Goal: Task Accomplishment & Management: Use online tool/utility

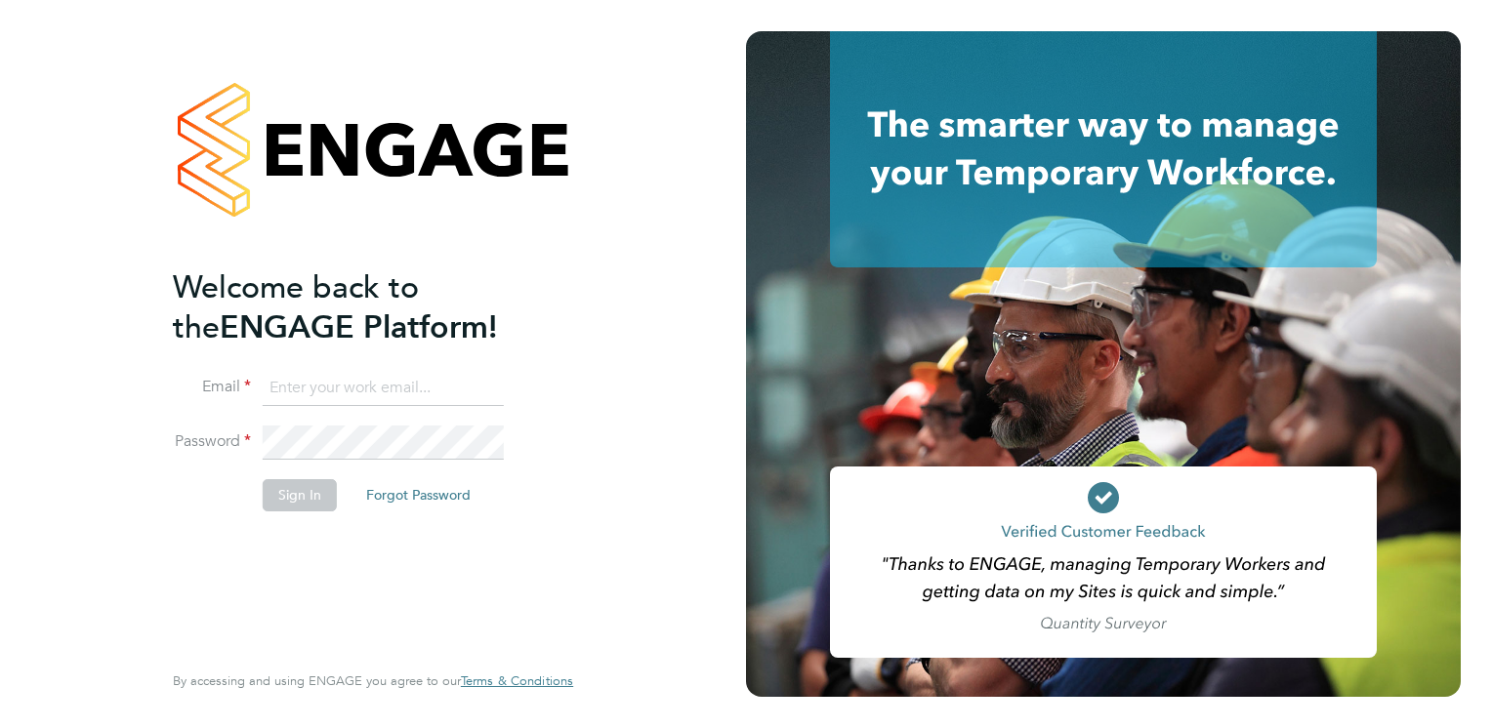
click at [340, 396] on input at bounding box center [383, 388] width 241 height 35
type input "[PERSON_NAME][EMAIL_ADDRESS][DOMAIN_NAME]"
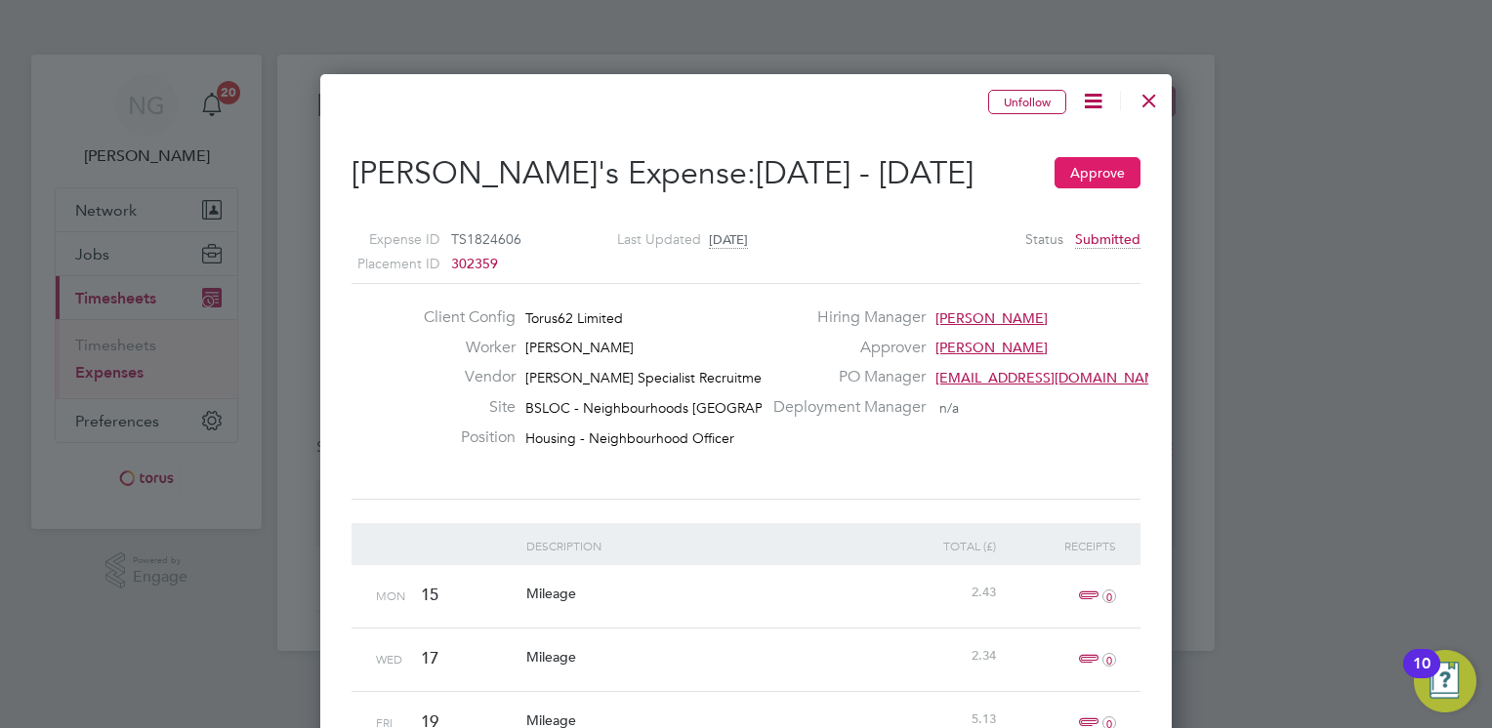
click at [1101, 172] on button "Approve" at bounding box center [1097, 172] width 86 height 31
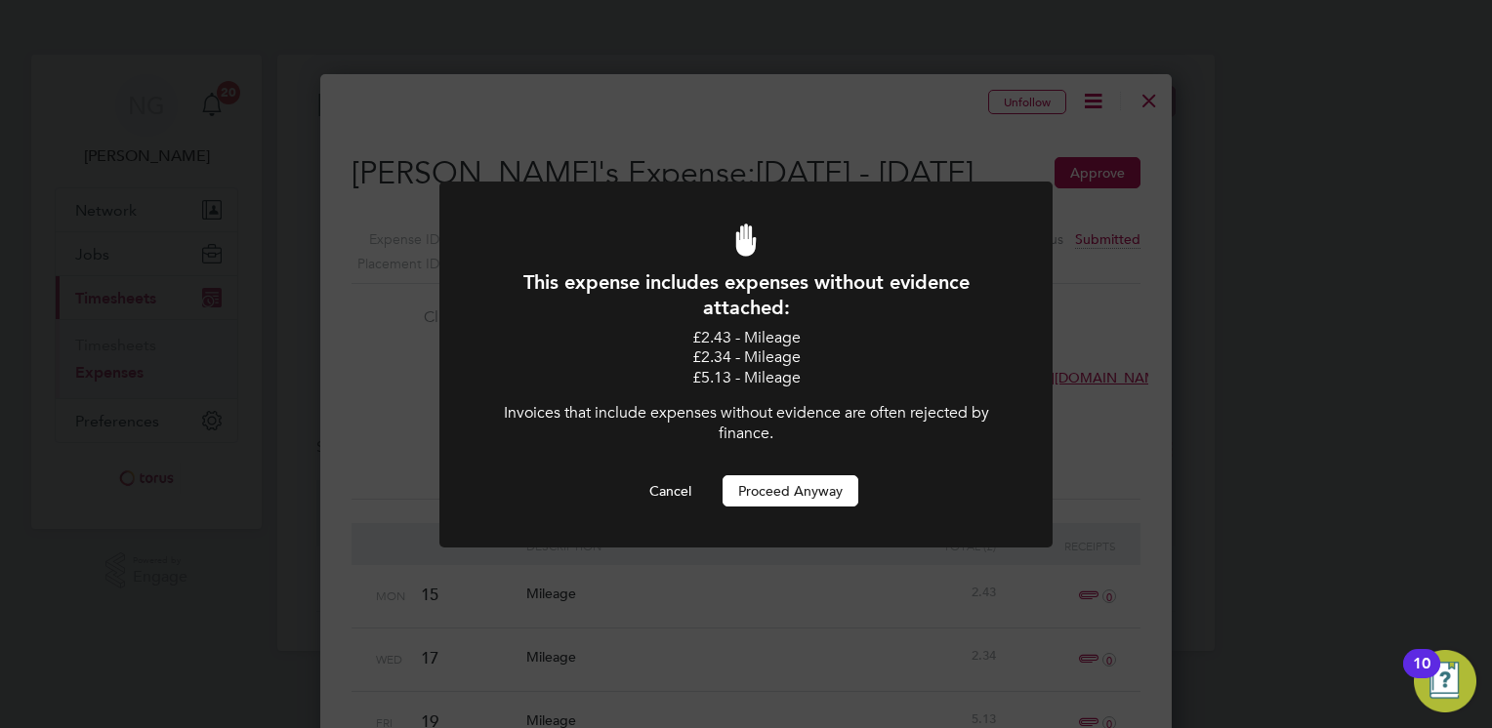
click at [796, 498] on button "Proceed Anyway" at bounding box center [790, 490] width 136 height 31
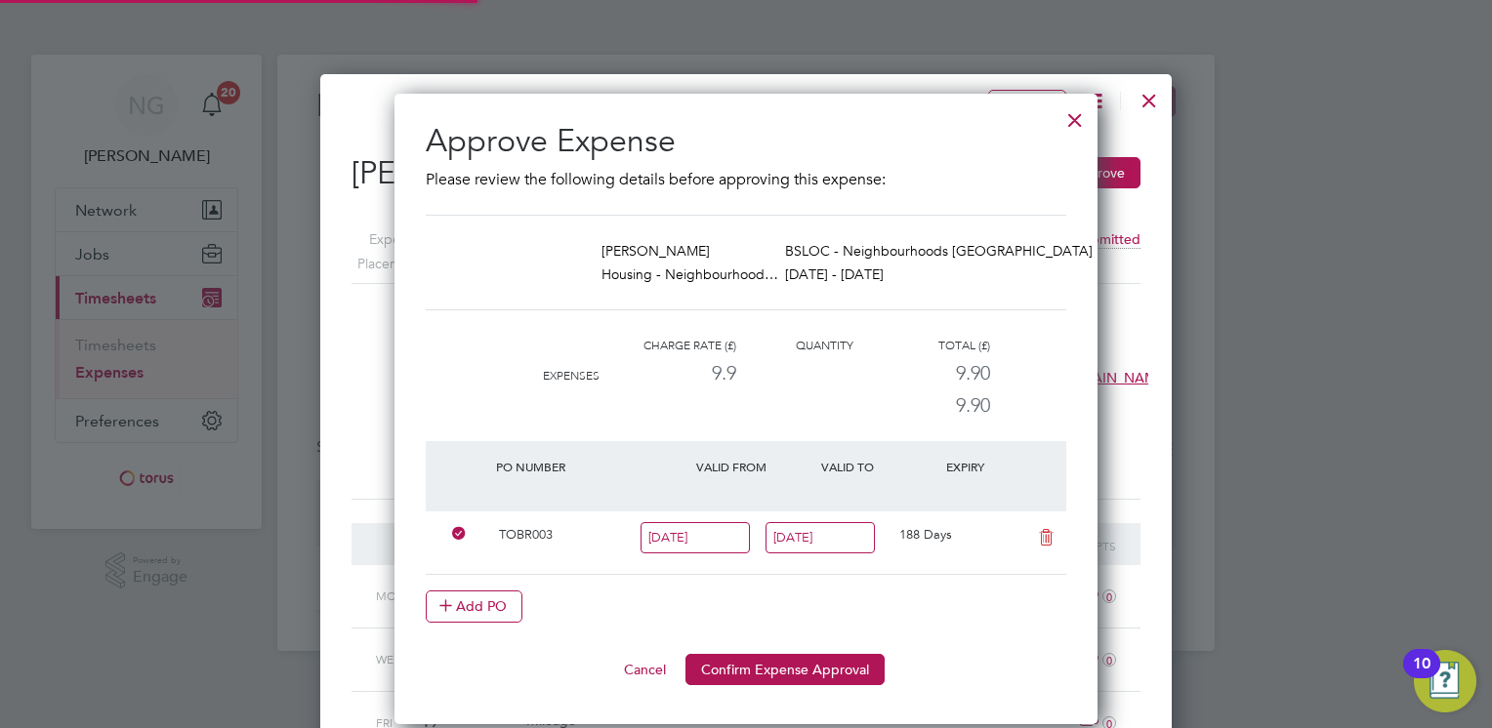
scroll to position [10, 10]
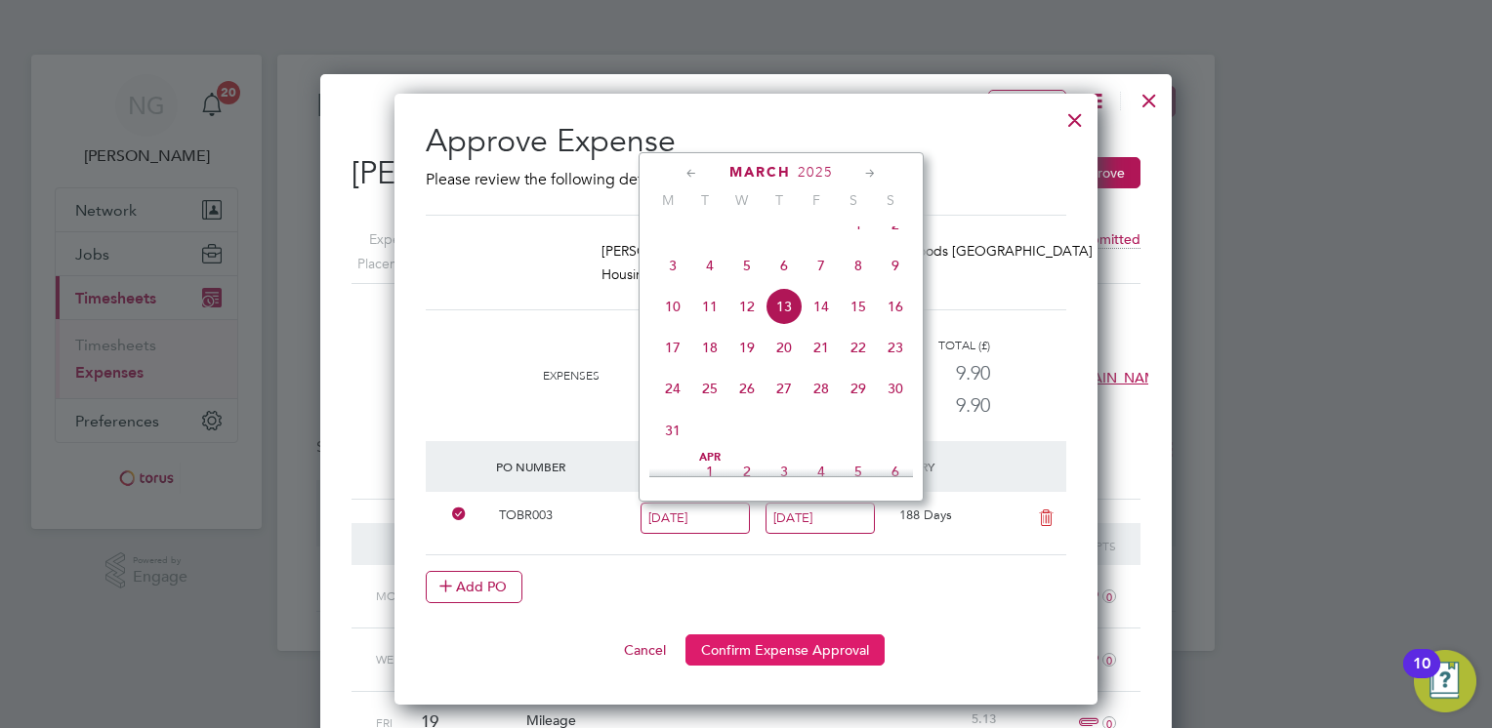
click at [780, 646] on button "Confirm Expense Approval" at bounding box center [784, 649] width 199 height 31
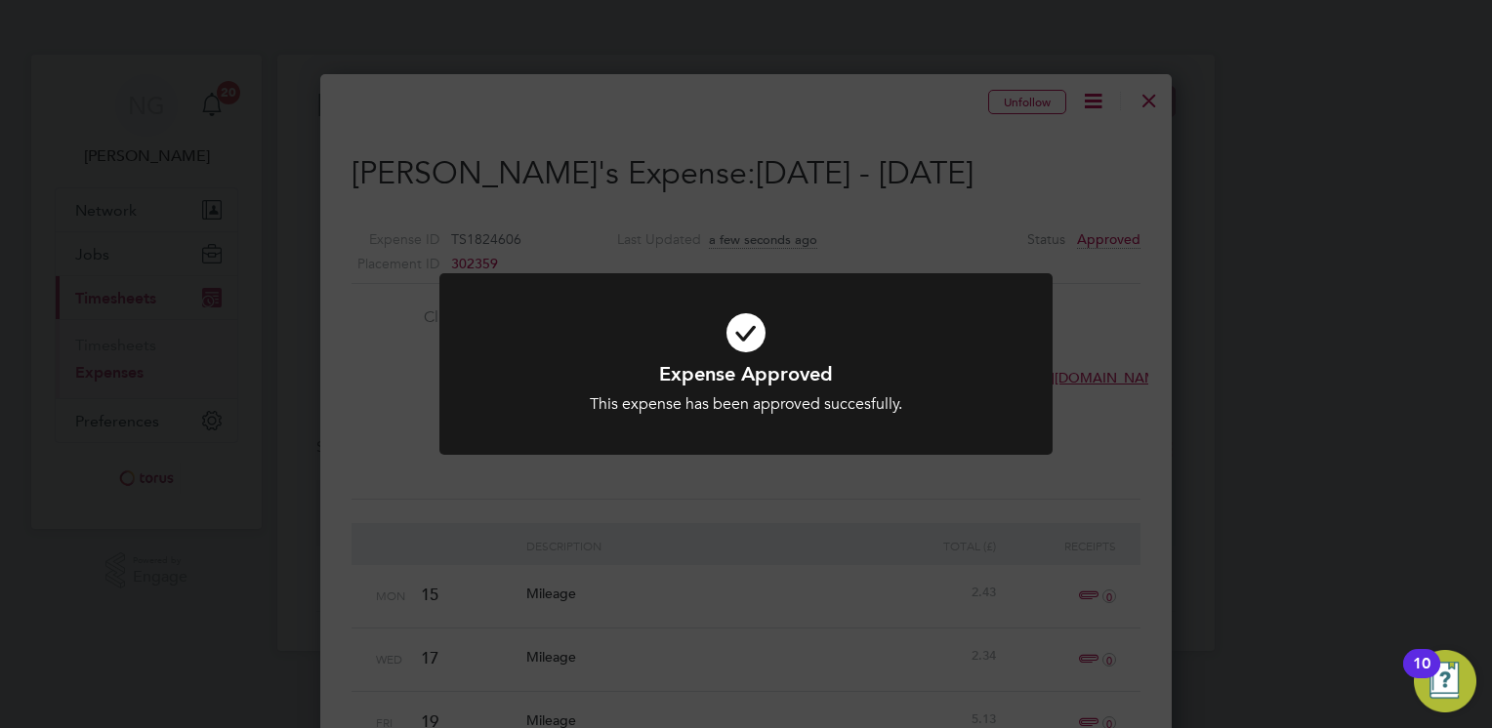
click at [1156, 104] on div "Expense Approved This expense has been approved succesfully. Cancel Okay" at bounding box center [746, 364] width 1492 height 728
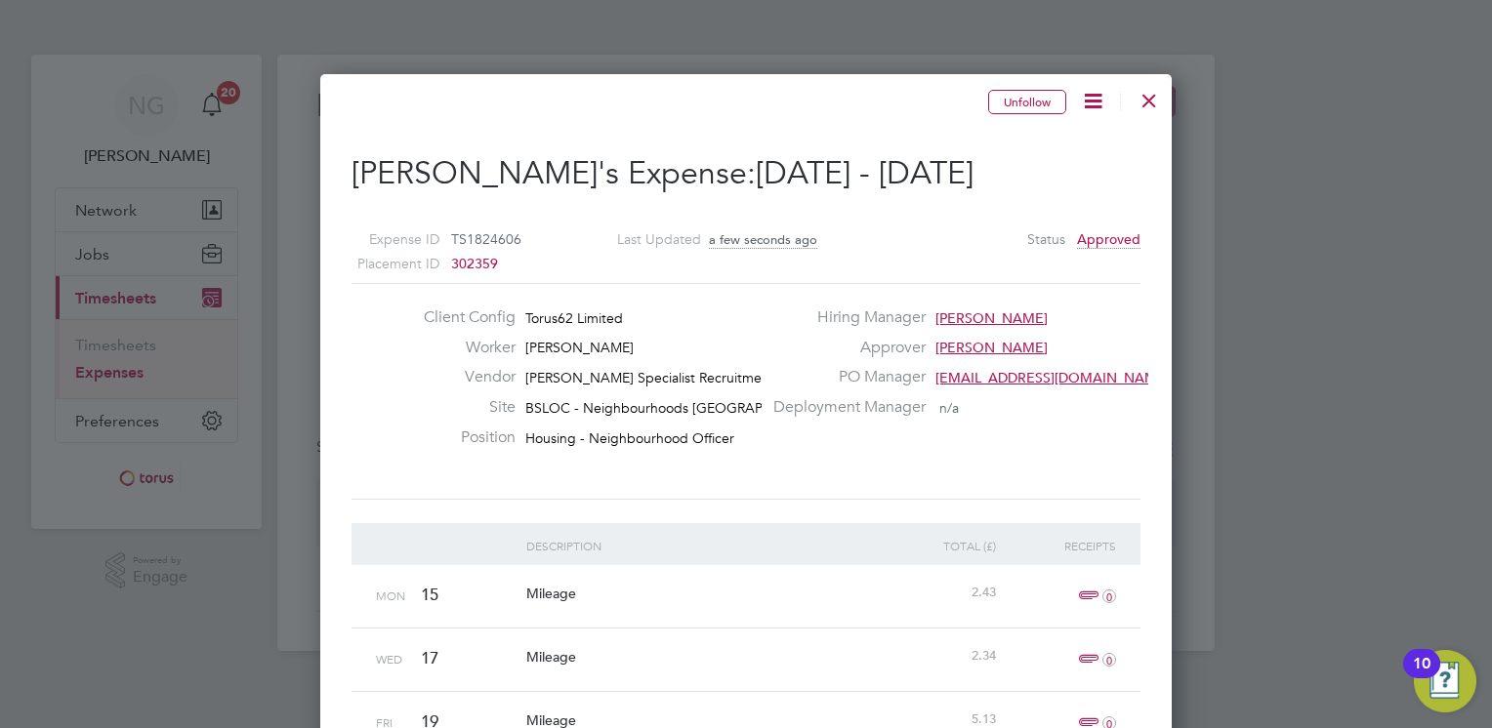
click at [1154, 100] on div at bounding box center [1148, 95] width 35 height 35
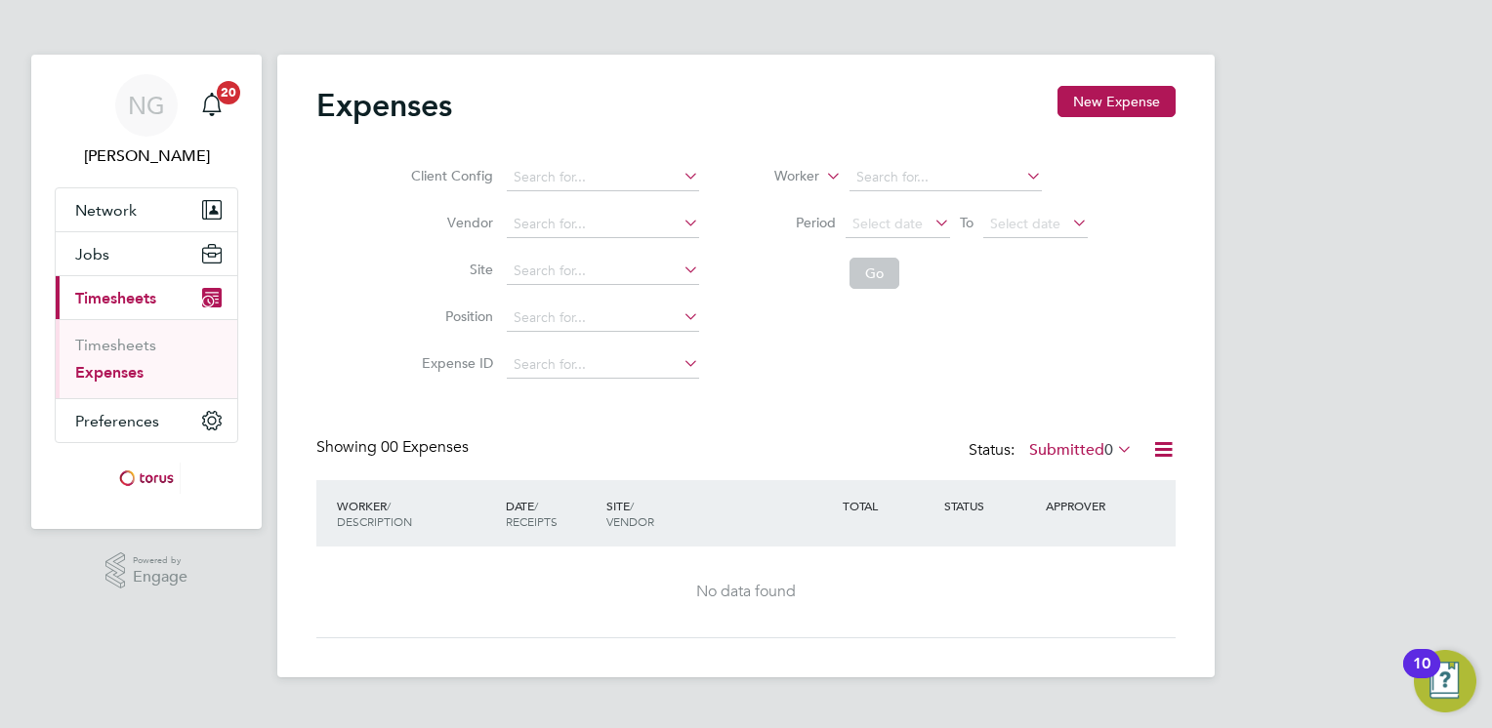
click at [121, 365] on link "Expenses" at bounding box center [109, 372] width 68 height 19
click at [113, 348] on link "Timesheets" at bounding box center [115, 345] width 81 height 19
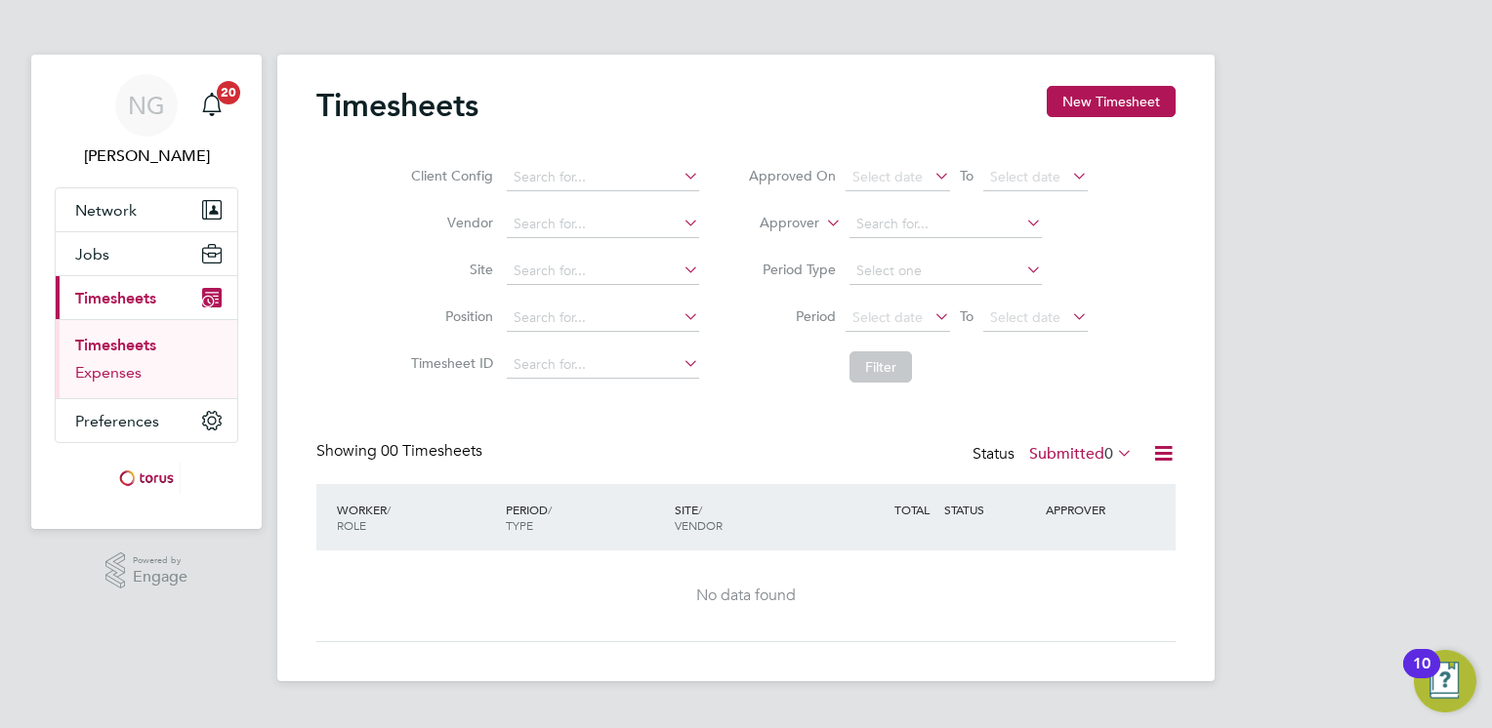
click at [121, 377] on link "Expenses" at bounding box center [108, 372] width 66 height 19
